Goal: Information Seeking & Learning: Check status

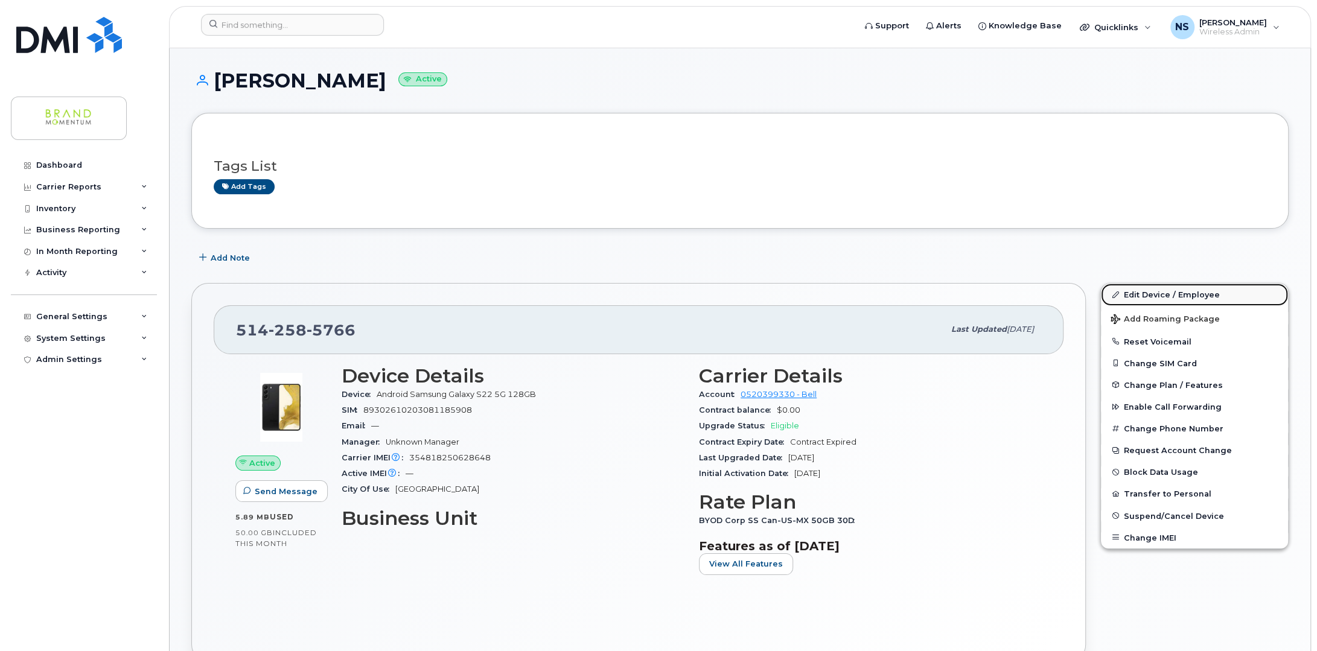
click at [1140, 295] on link "Edit Device / Employee" at bounding box center [1194, 295] width 187 height 22
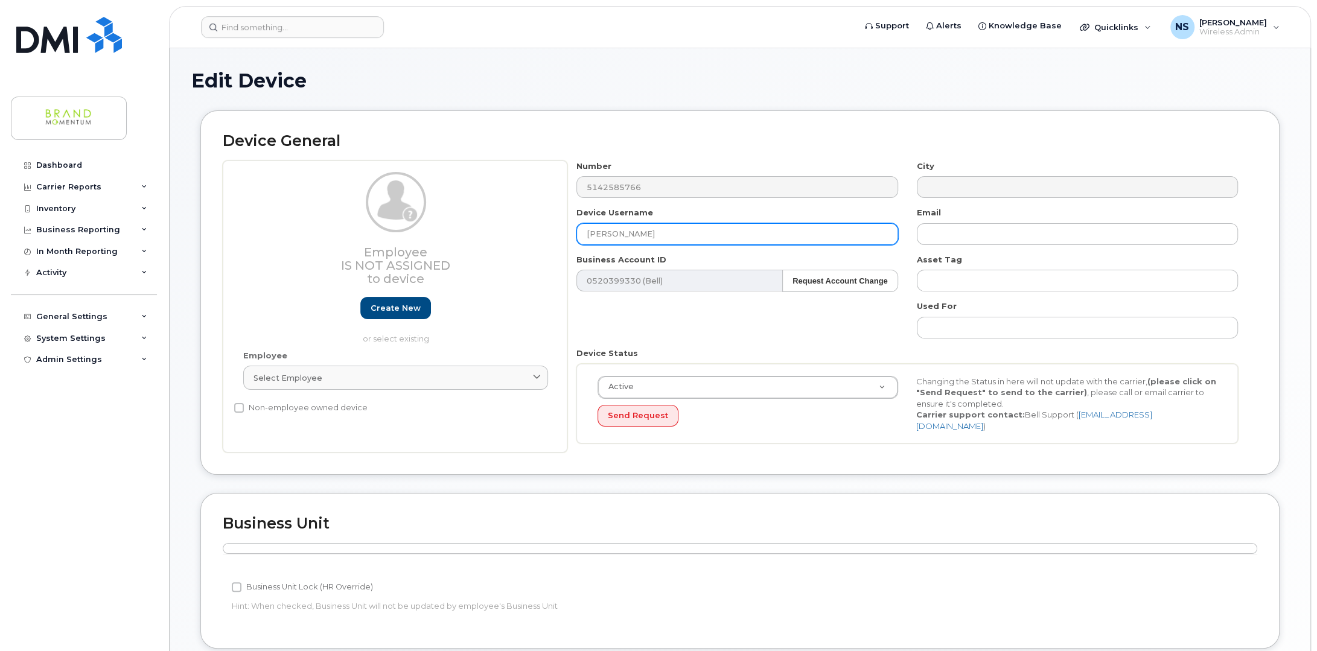
drag, startPoint x: 501, startPoint y: 250, endPoint x: 472, endPoint y: 256, distance: 29.0
click at [472, 256] on div "Employee Is not assigned to device Create new or select existing Employee Selec…" at bounding box center [740, 307] width 1035 height 293
paste input "ocelyn Bélanger"
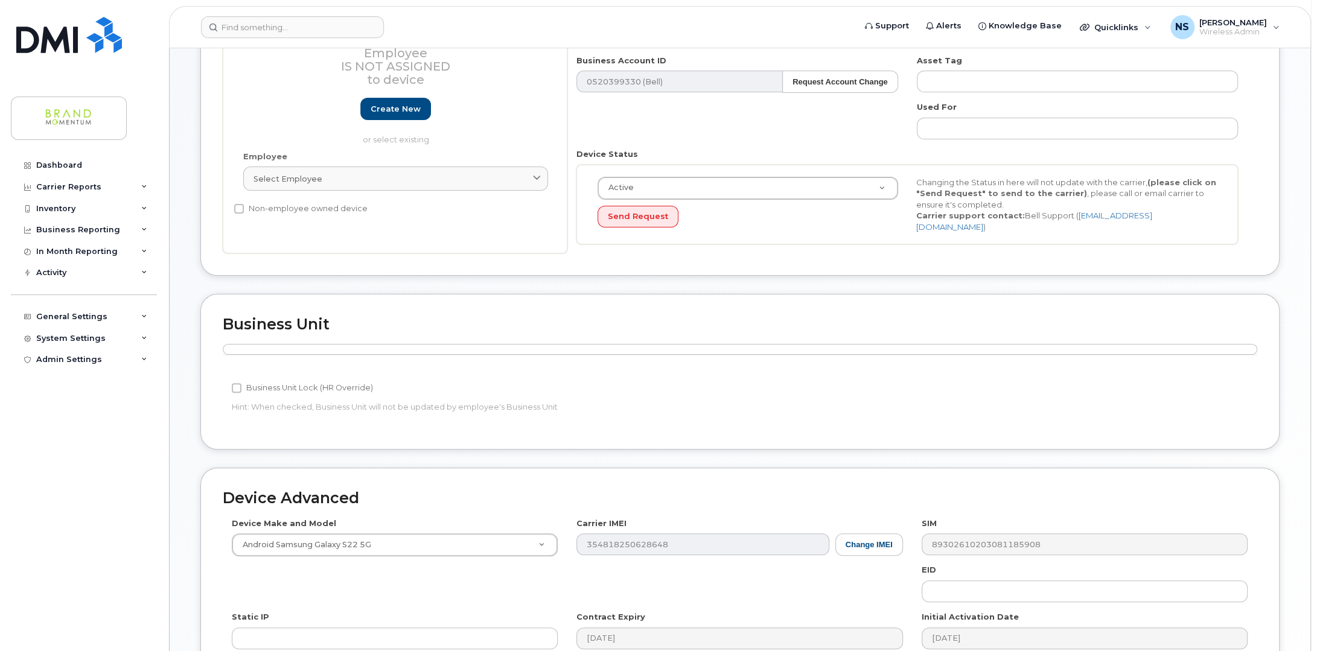
scroll to position [366, 0]
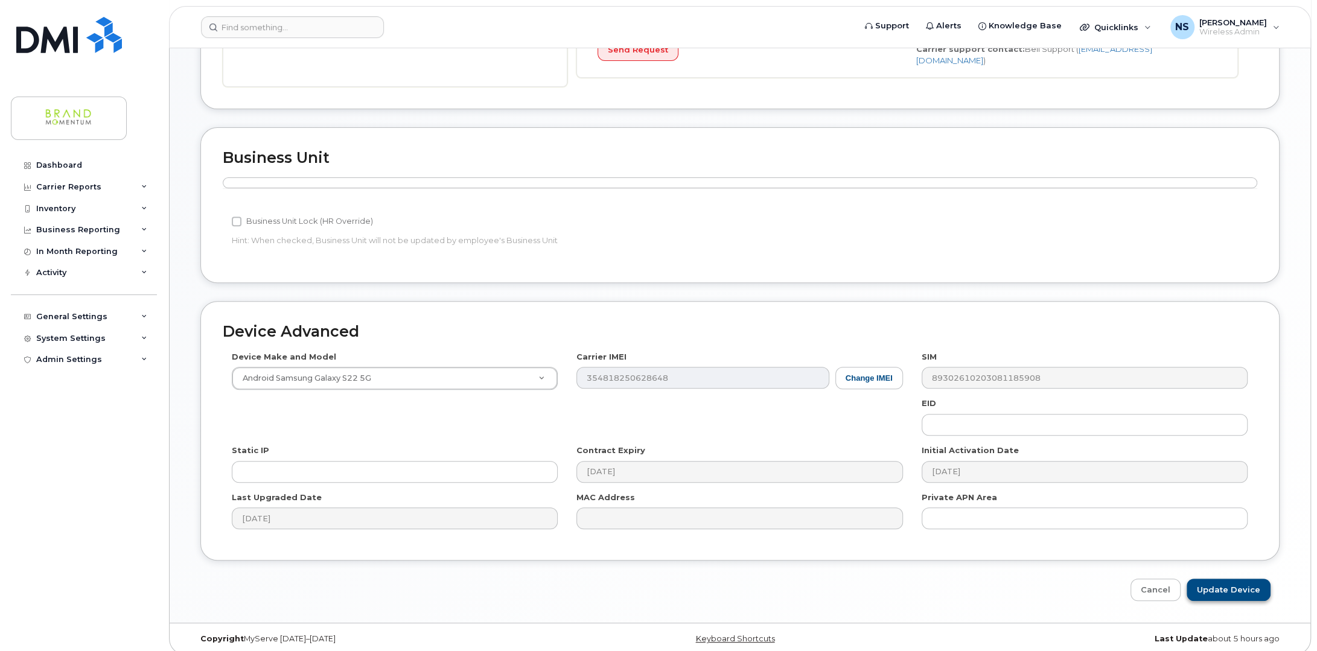
type input "[PERSON_NAME]"
click at [1233, 582] on input "Update Device" at bounding box center [1229, 590] width 84 height 22
type input "Saving..."
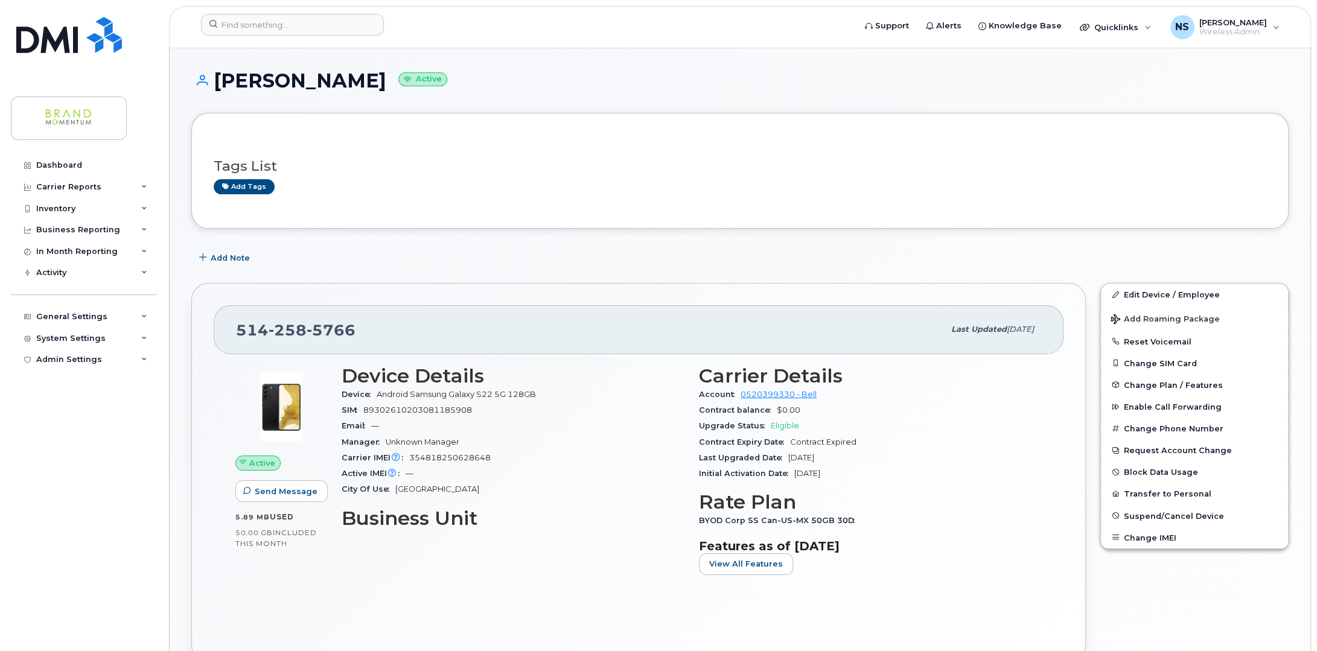
click at [648, 171] on h3 "Tags List" at bounding box center [740, 166] width 1053 height 15
click at [68, 42] on img at bounding box center [69, 35] width 106 height 36
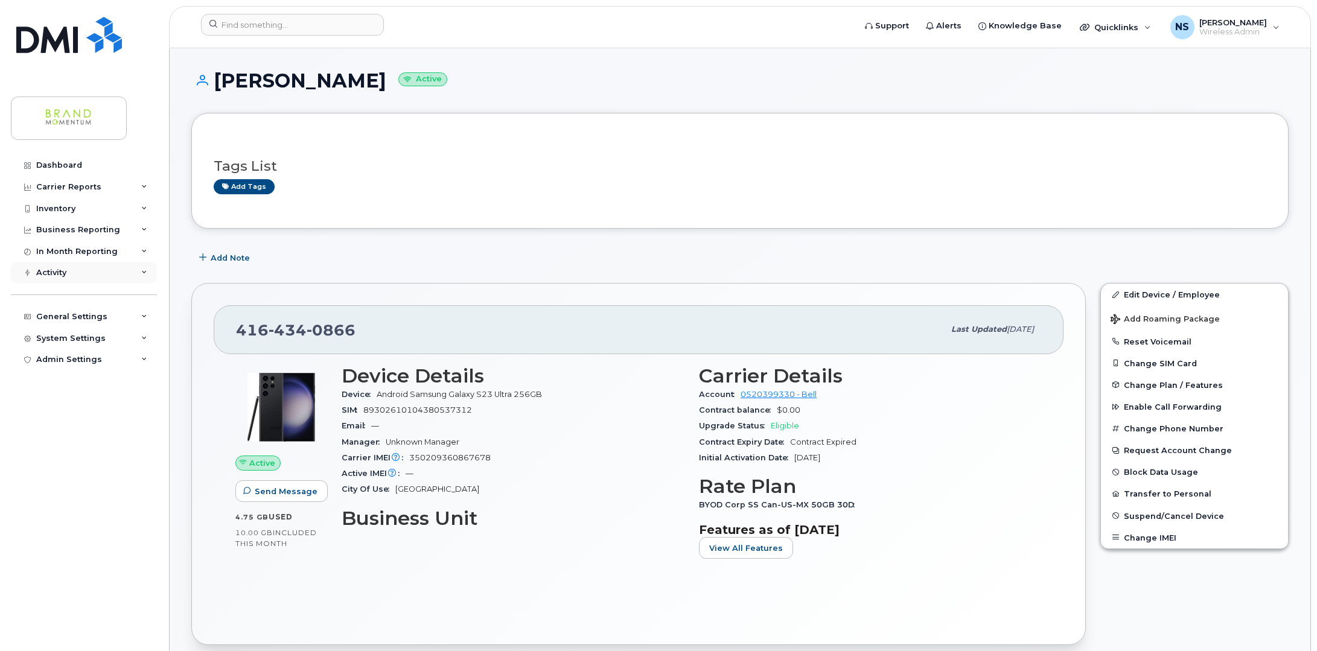
scroll to position [543, 0]
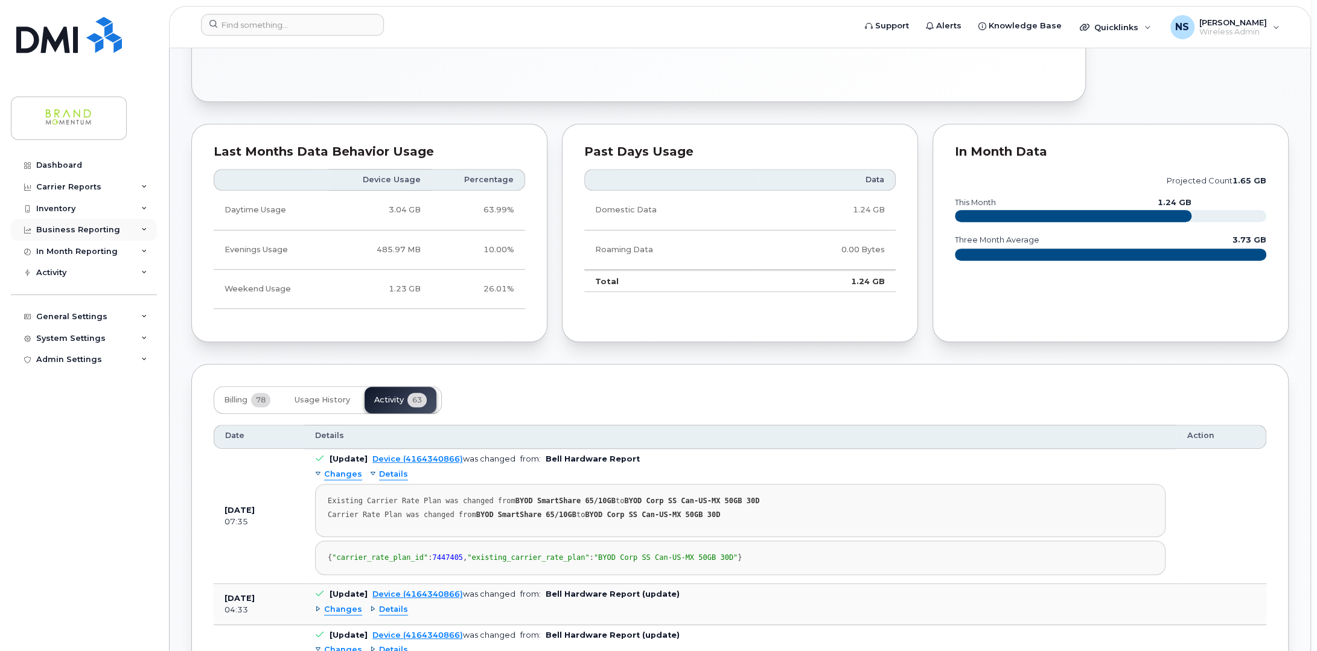
click at [146, 228] on icon at bounding box center [144, 230] width 6 height 6
click at [145, 206] on icon at bounding box center [144, 209] width 6 height 6
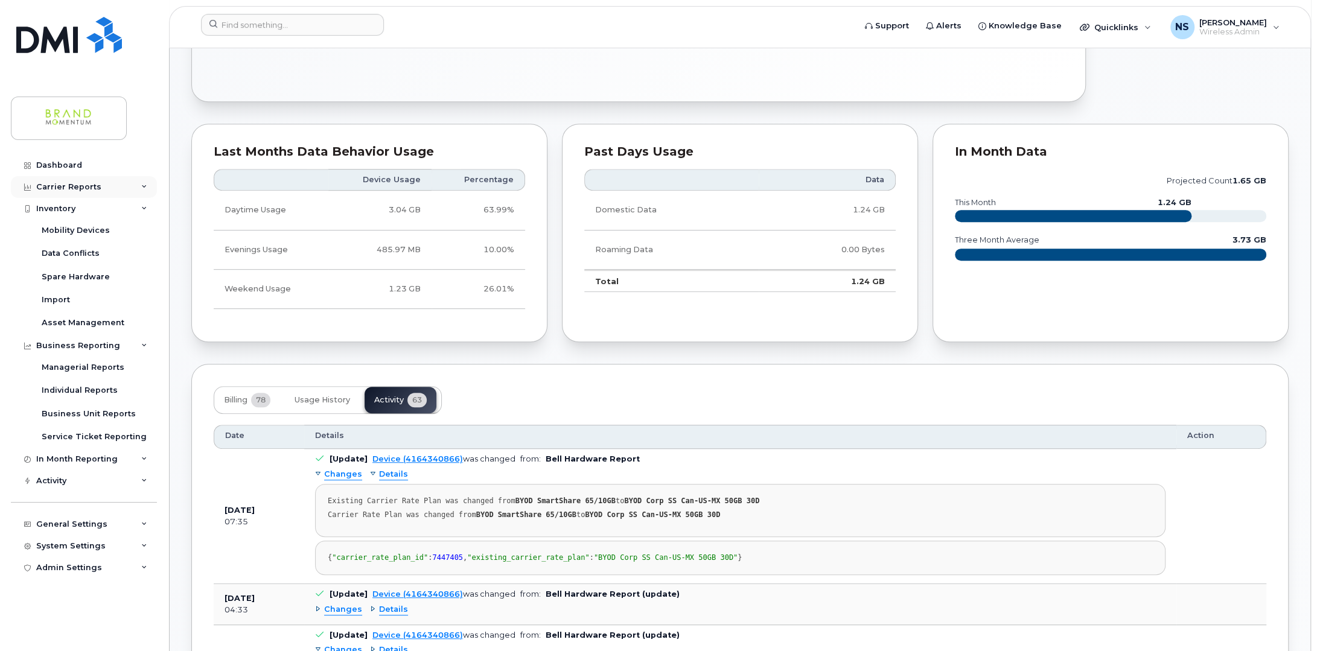
click at [141, 184] on icon at bounding box center [144, 187] width 6 height 6
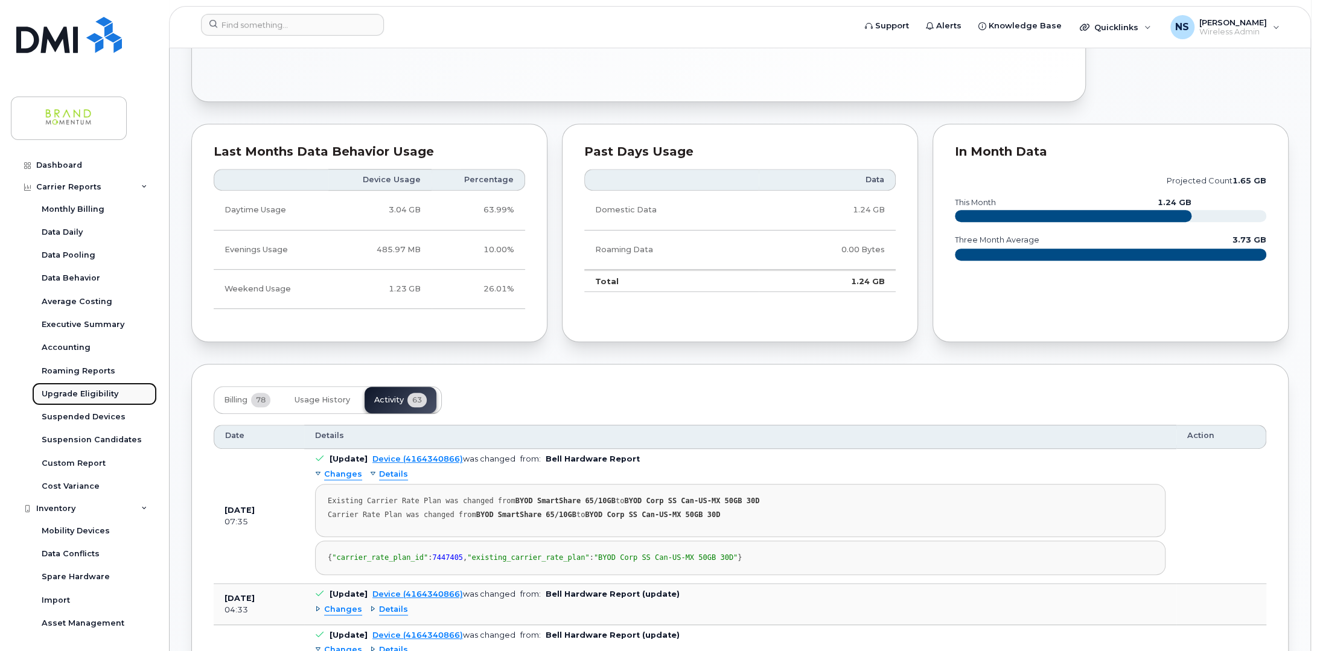
click at [92, 389] on div "Upgrade Eligibility" at bounding box center [80, 394] width 77 height 11
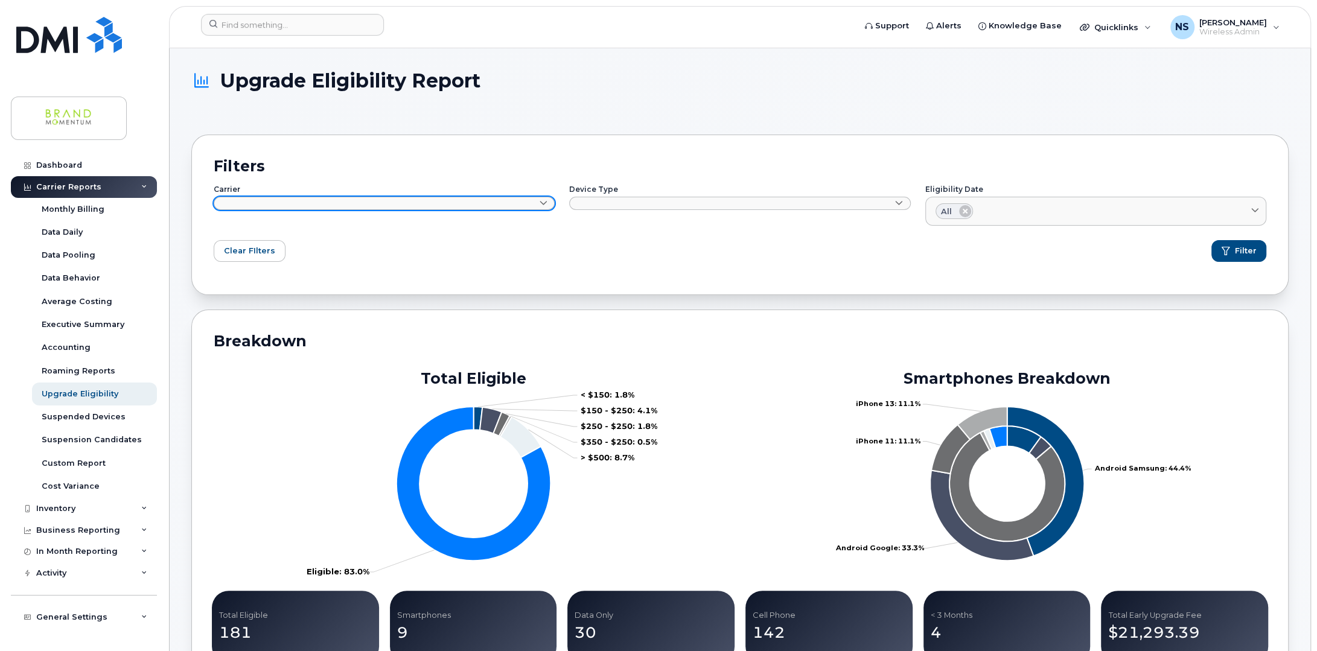
click at [465, 204] on link at bounding box center [384, 203] width 341 height 13
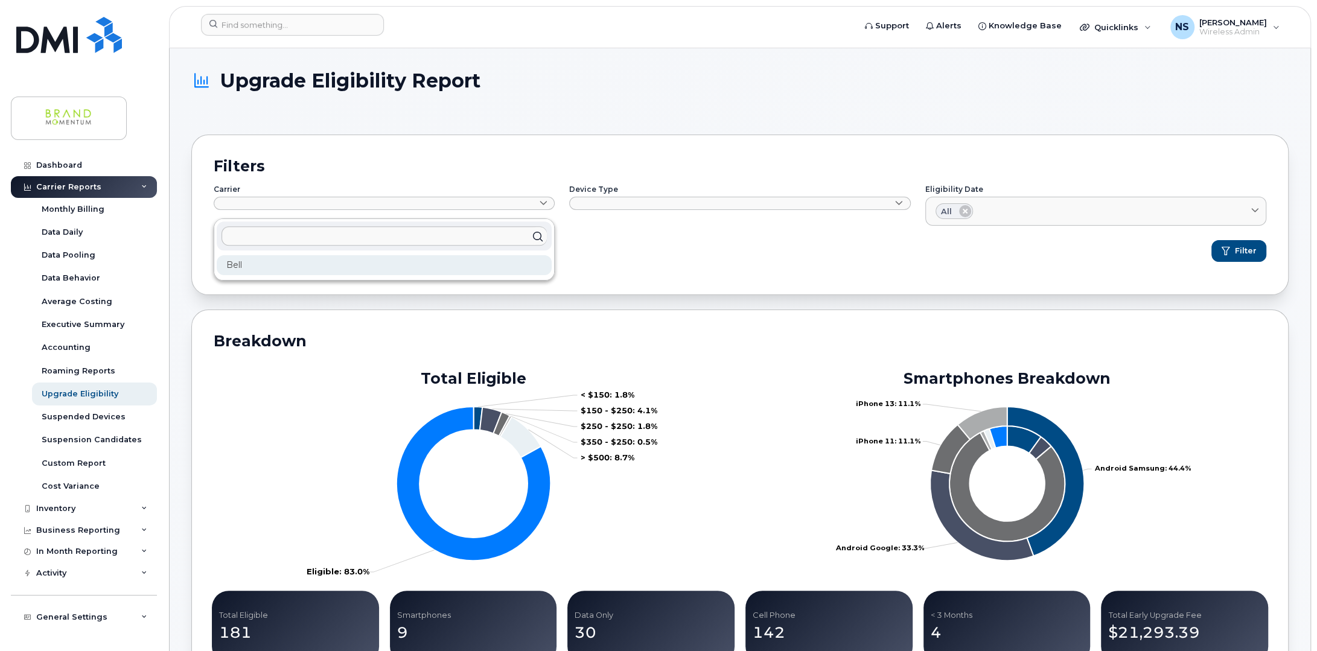
click at [249, 263] on div "Bell" at bounding box center [384, 265] width 335 height 20
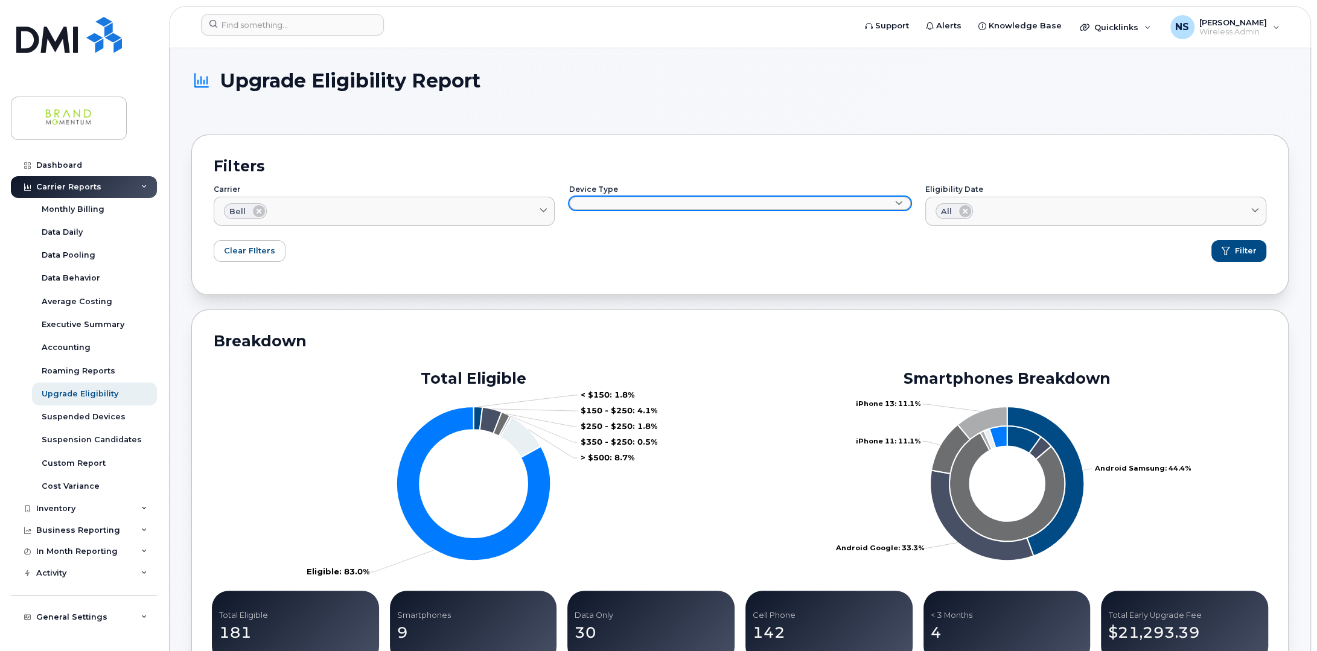
click at [725, 201] on link at bounding box center [739, 203] width 341 height 13
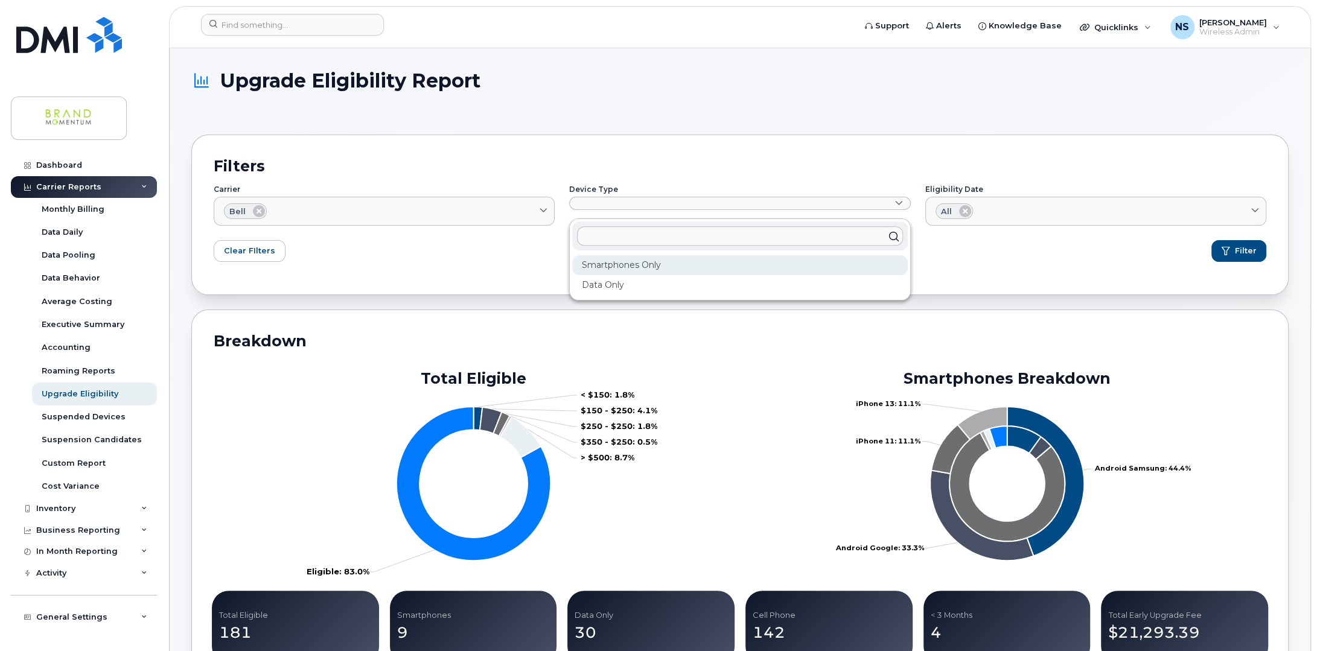
click at [614, 263] on div "Smartphones Only" at bounding box center [739, 265] width 335 height 20
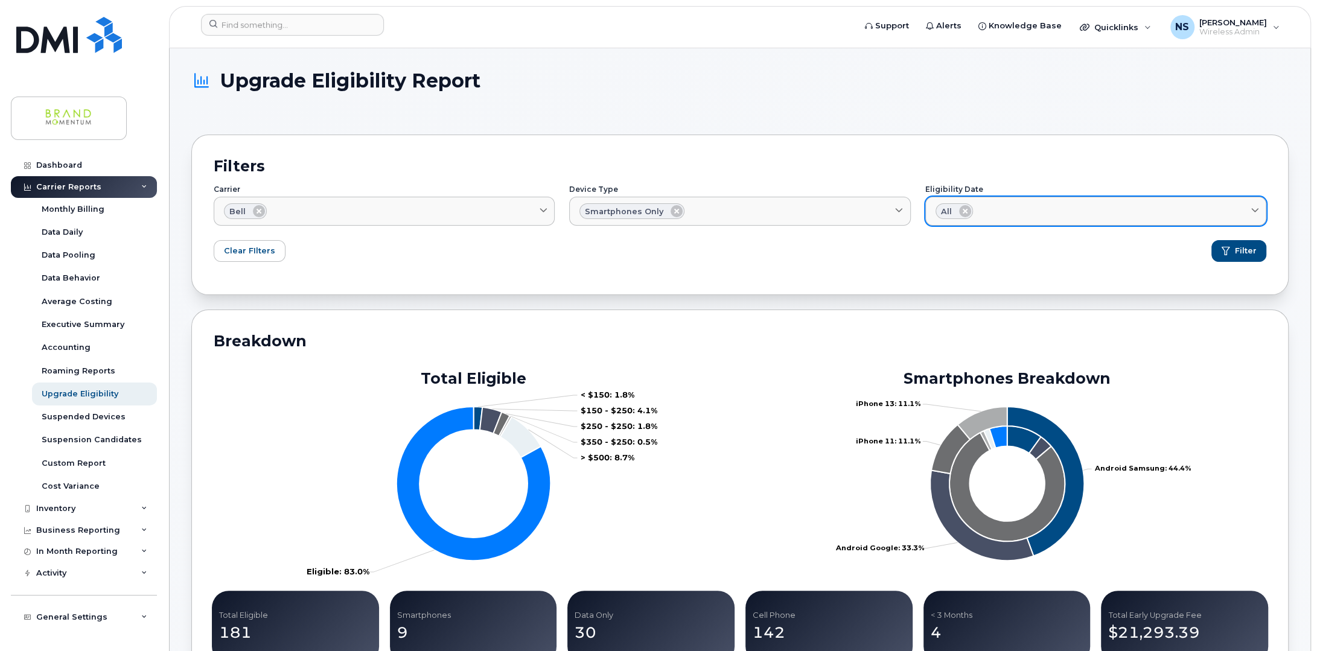
click at [1254, 210] on icon at bounding box center [1255, 212] width 8 height 8
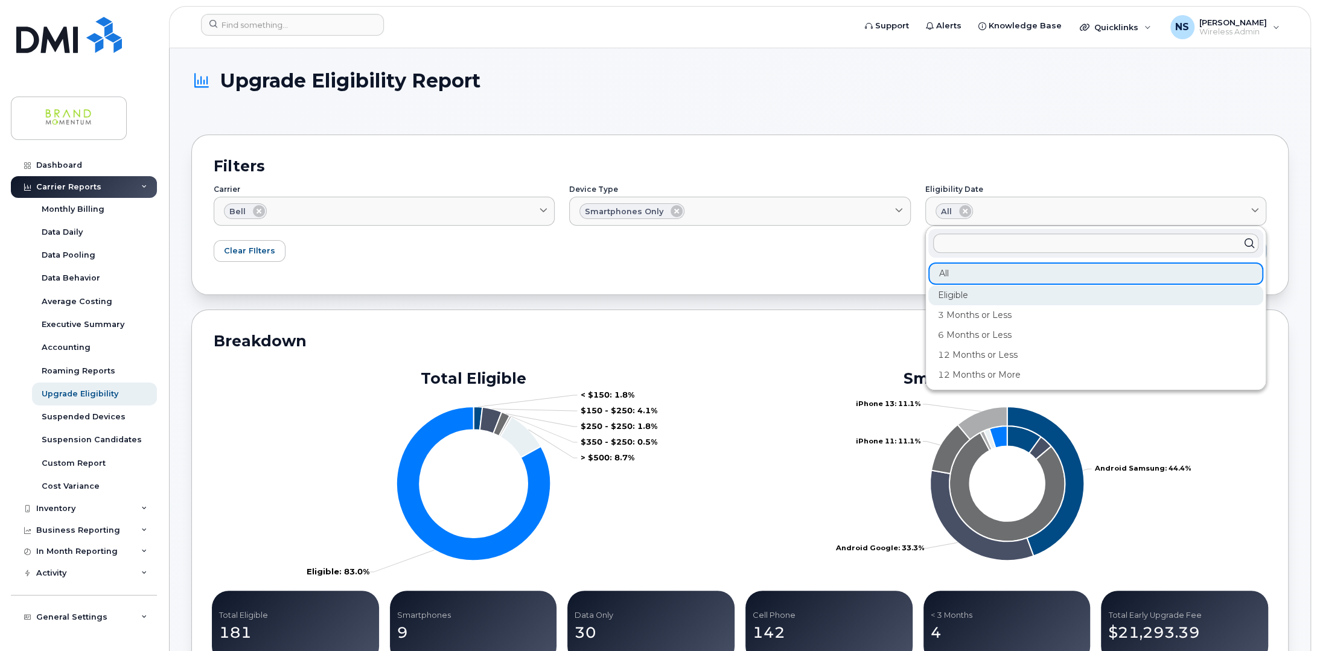
click at [942, 325] on div "Eligible" at bounding box center [1096, 335] width 335 height 20
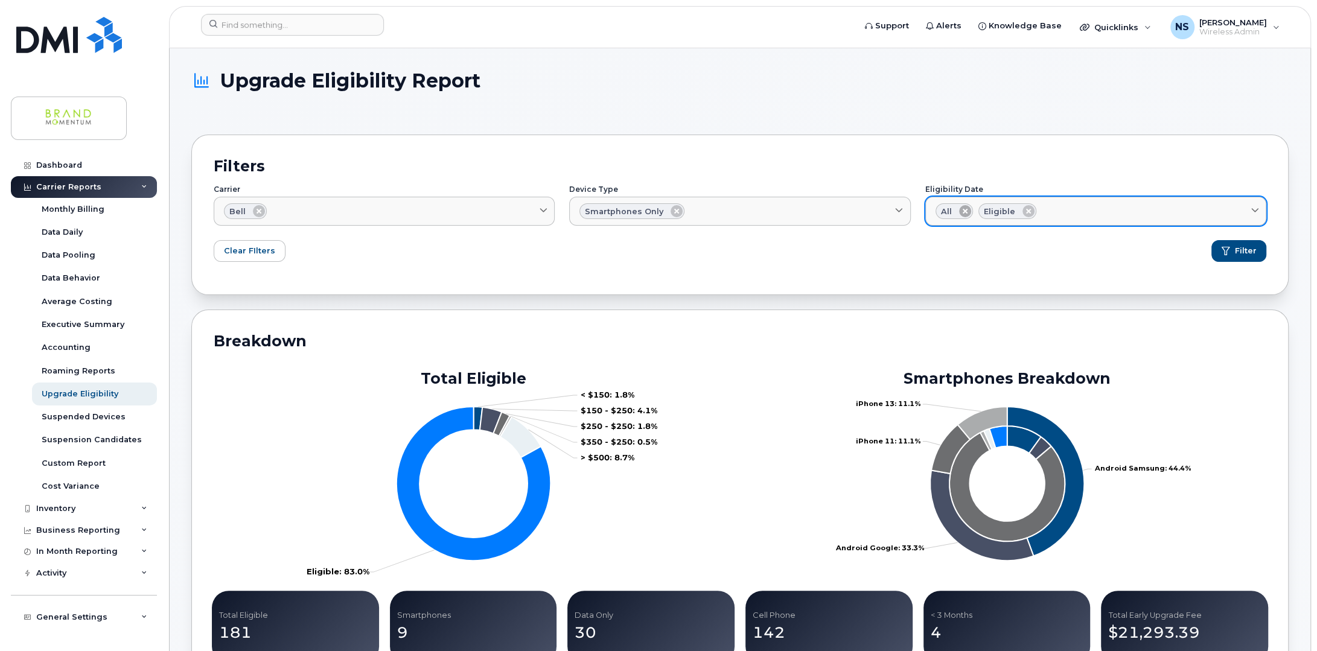
click at [968, 211] on icon at bounding box center [965, 211] width 12 height 12
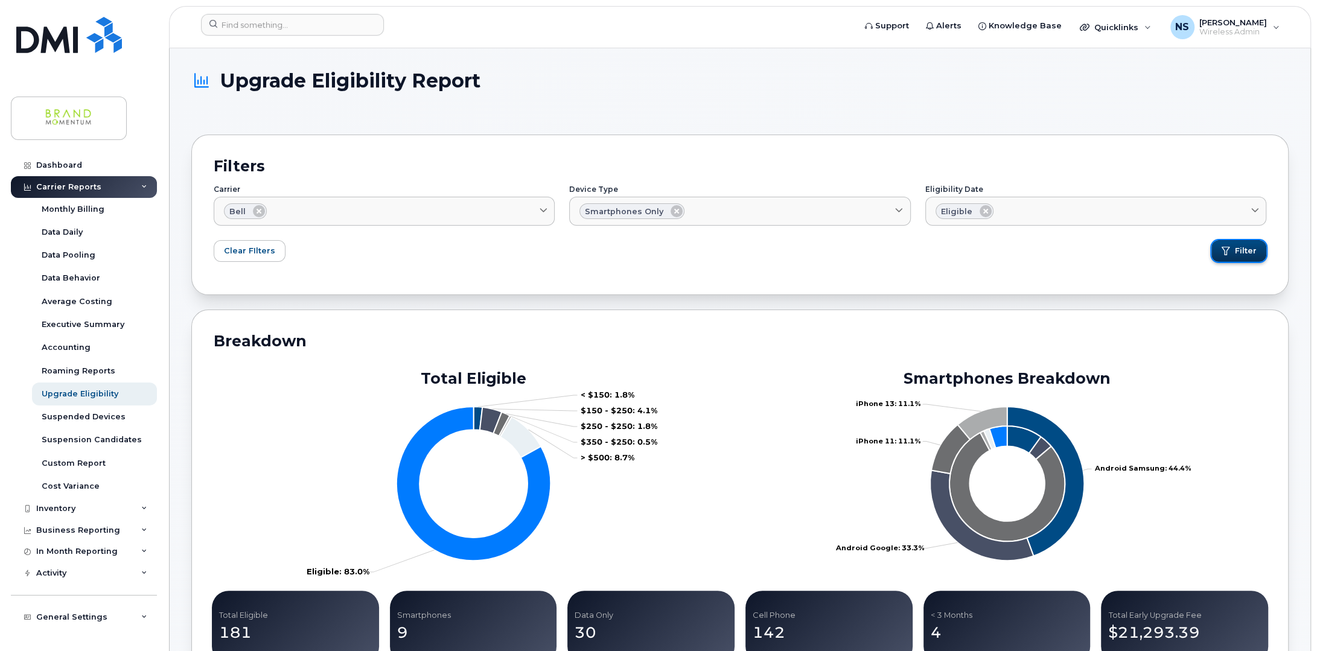
click at [1247, 246] on span "Filter" at bounding box center [1246, 251] width 22 height 11
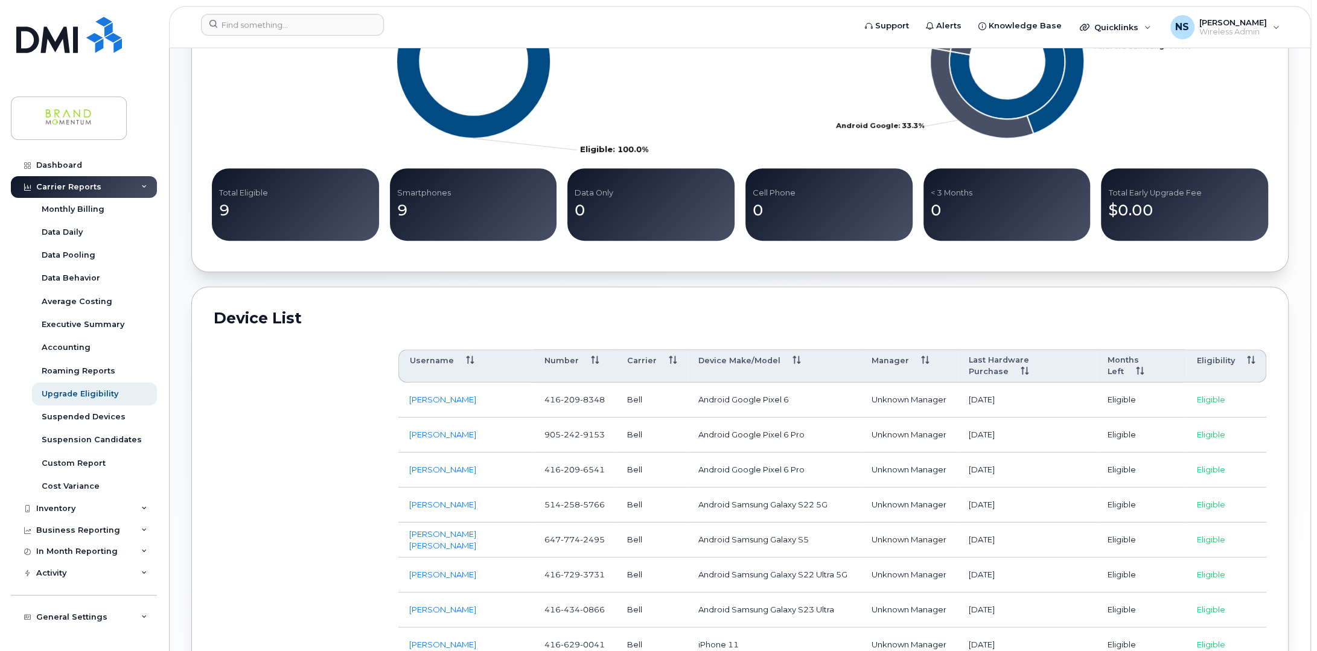
scroll to position [554, 0]
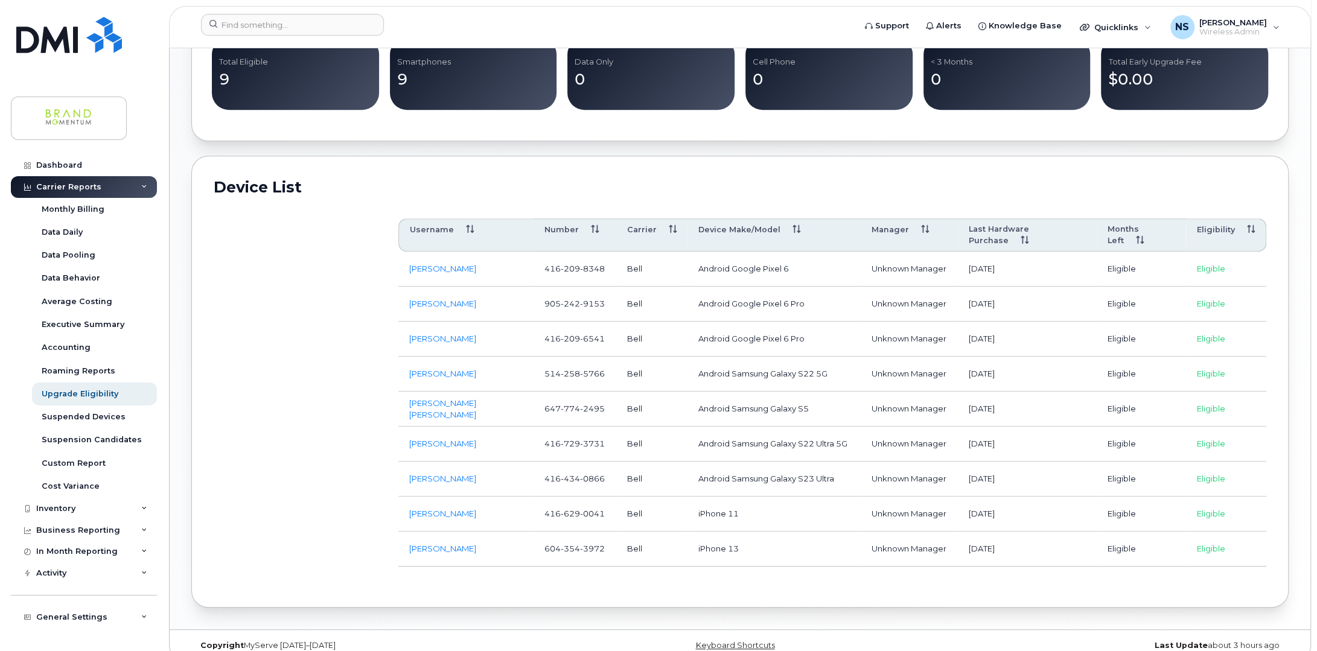
click at [267, 314] on div "Customize Filter Refresh Export Username Number Carrier Device Make/Model Manag…" at bounding box center [740, 391] width 1053 height 389
click at [320, 409] on div "Customize Filter Refresh Export Username Number Carrier Device Make/Model Manag…" at bounding box center [740, 391] width 1053 height 389
click at [1026, 223] on th "Last Hardware Purchase" at bounding box center [1027, 236] width 139 height 34
